Goal: Use online tool/utility: Utilize a website feature to perform a specific function

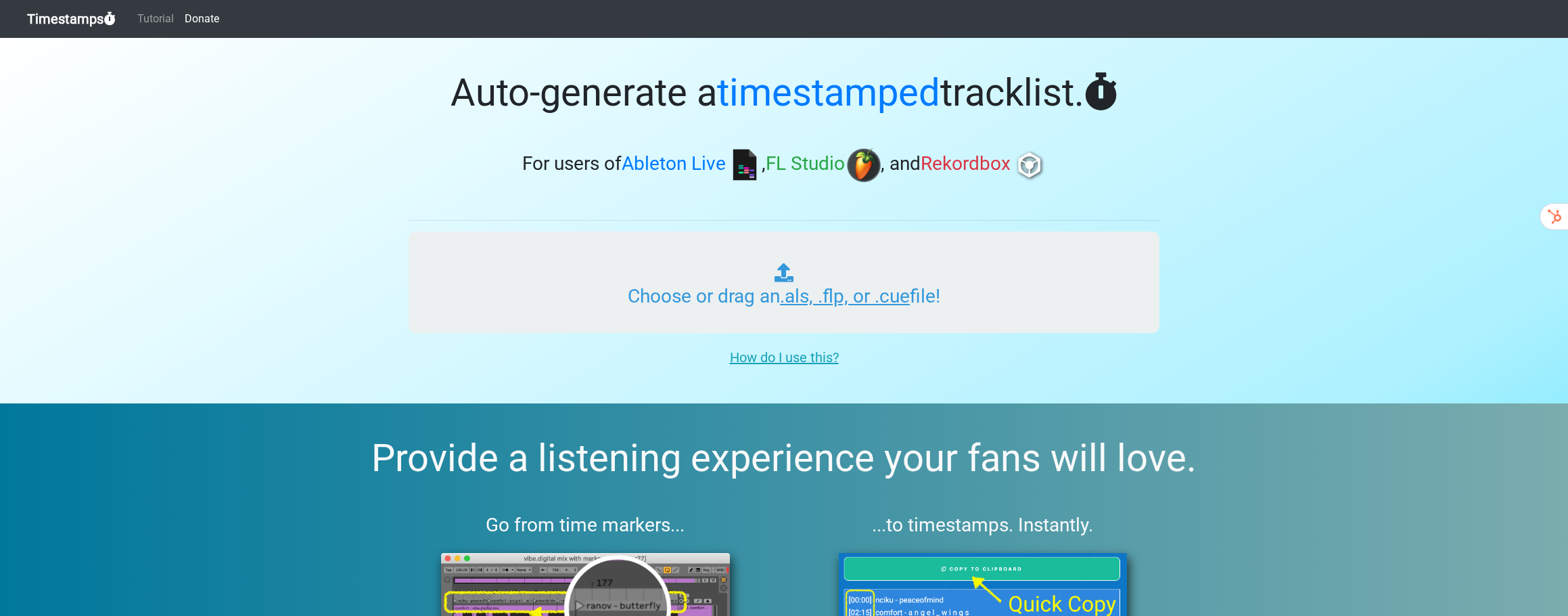
type input "C:\fakepath\[PERSON_NAME]- Energized hits [DATE].als"
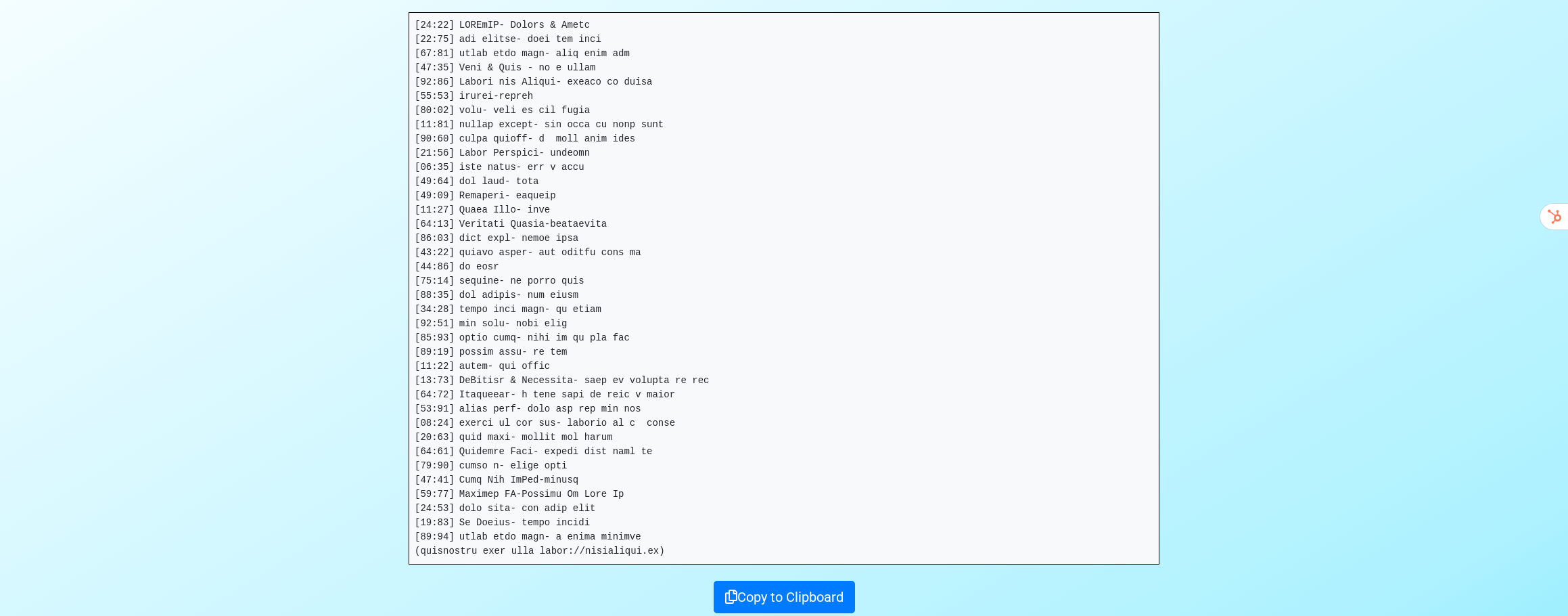
scroll to position [246, 0]
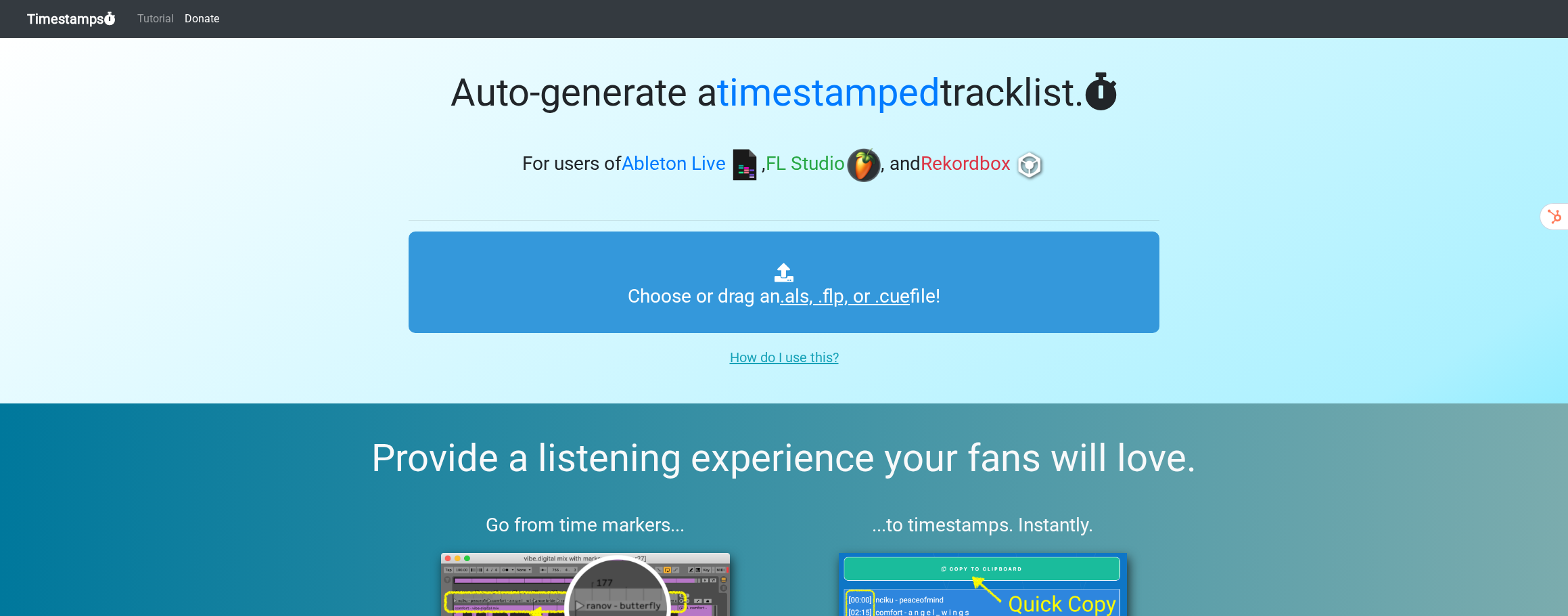
type input "C:\fakepath\Mark Anthony- Energized hits October 2025.als"
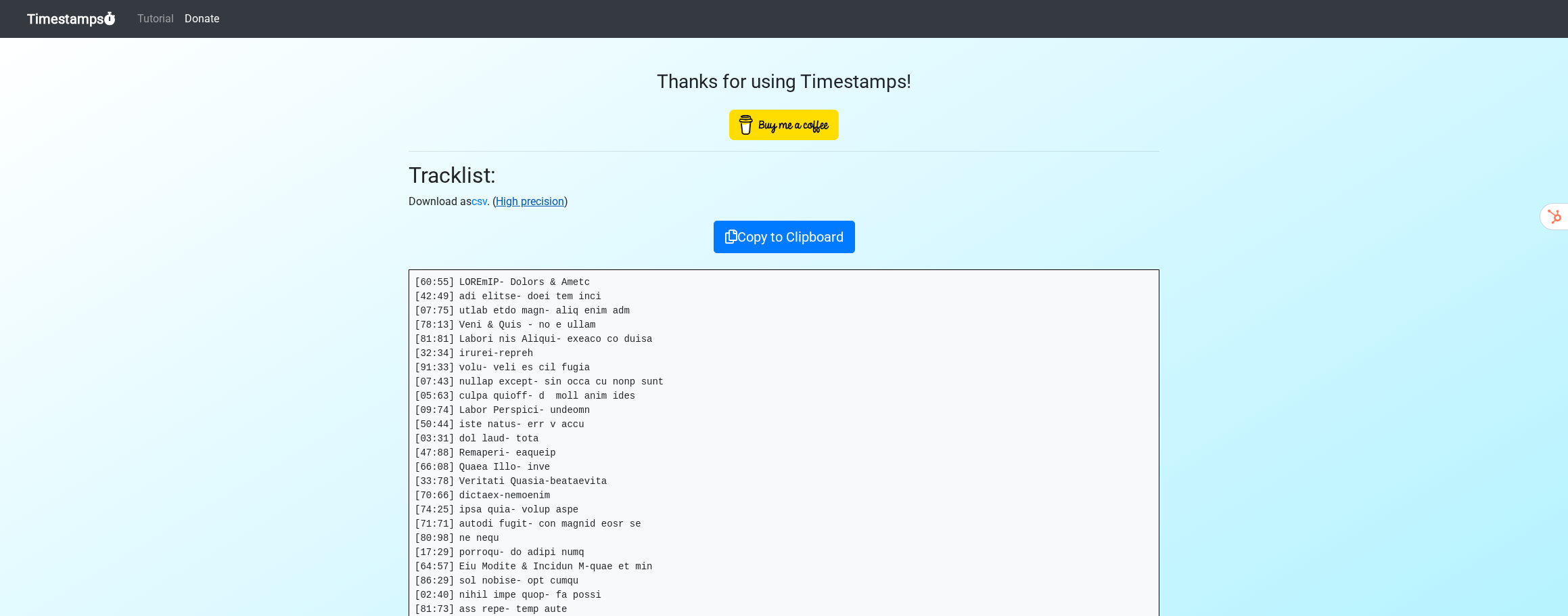
click at [531, 203] on link "High precision" at bounding box center [530, 201] width 68 height 13
